Goal: Task Accomplishment & Management: Manage account settings

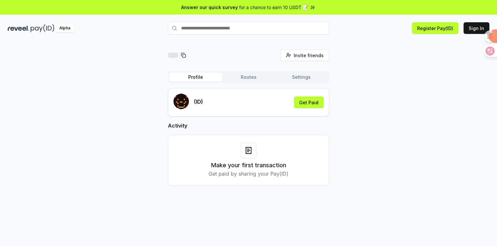
click at [251, 180] on div "Make your first transaction Get paid by sharing your Pay(ID) ↳" at bounding box center [248, 160] width 161 height 51
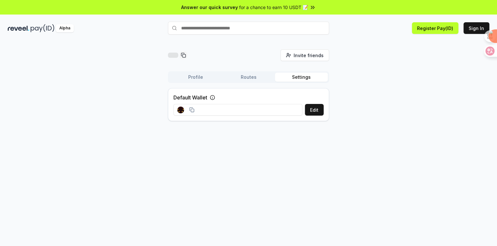
click at [294, 76] on button "Settings" at bounding box center [301, 77] width 53 height 9
click at [184, 75] on button "Profile" at bounding box center [195, 77] width 53 height 9
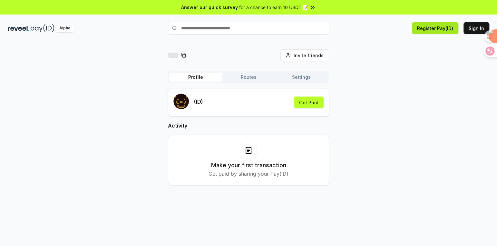
click at [442, 29] on button "Register Pay(ID)" at bounding box center [435, 28] width 46 height 12
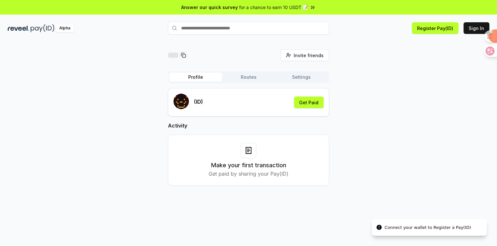
click at [239, 27] on input "text" at bounding box center [248, 28] width 161 height 13
click at [476, 28] on button "Sign In" at bounding box center [477, 28] width 26 height 12
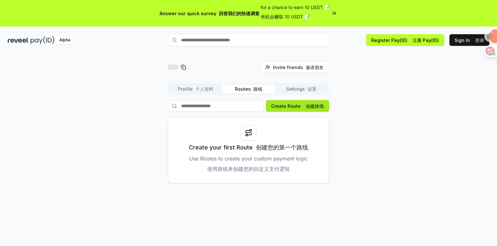
drag, startPoint x: 292, startPoint y: 105, endPoint x: 298, endPoint y: 105, distance: 6.2
click at [292, 105] on button "Create Route 创建路线" at bounding box center [297, 106] width 63 height 12
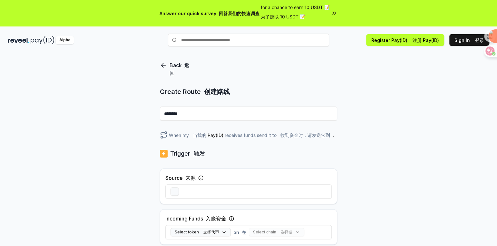
click at [158, 65] on div "Back 返回 Create Route 创建路线 ******** When my 当我的 Pay(ID) receives funds send it t…" at bounding box center [248, 162] width 497 height 228
